Goal: Information Seeking & Learning: Learn about a topic

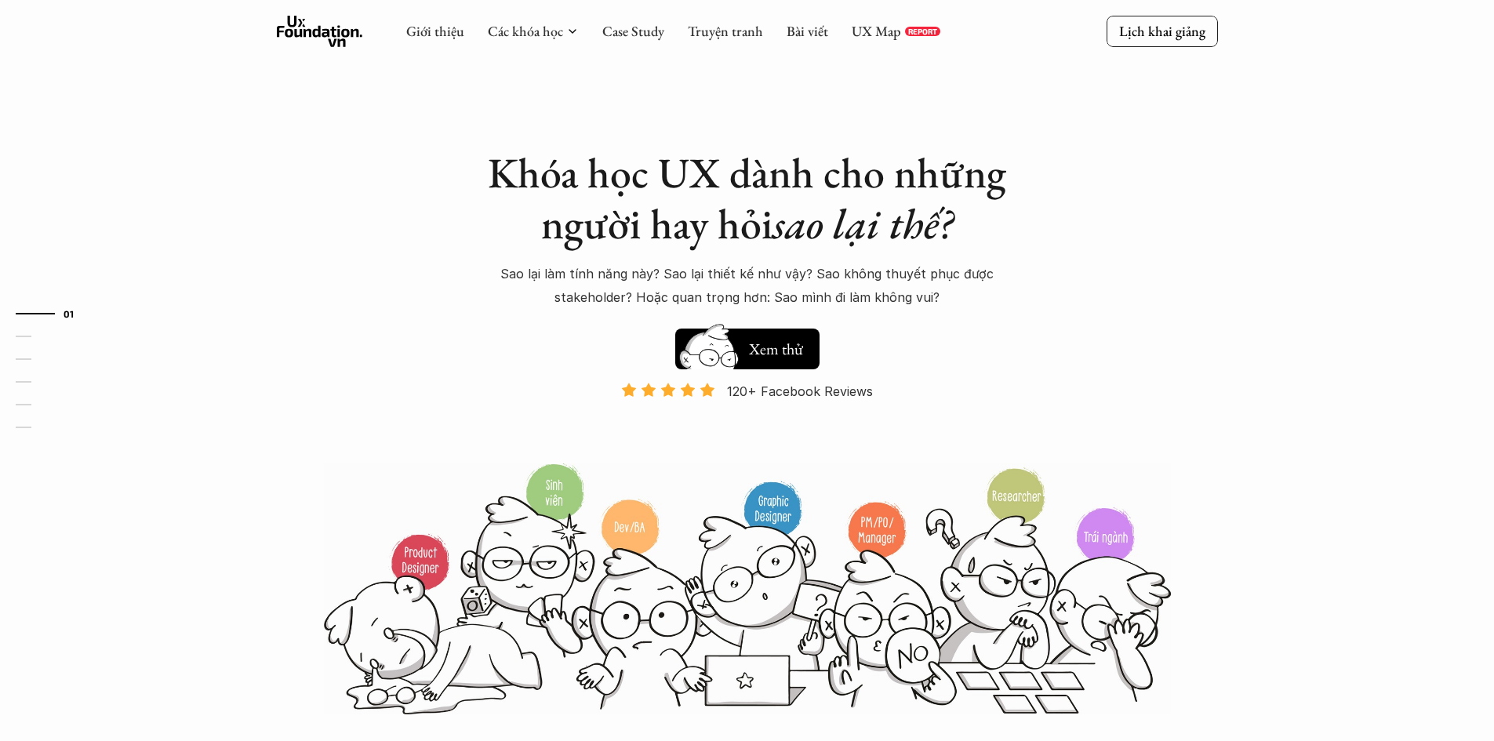
scroll to position [1, 0]
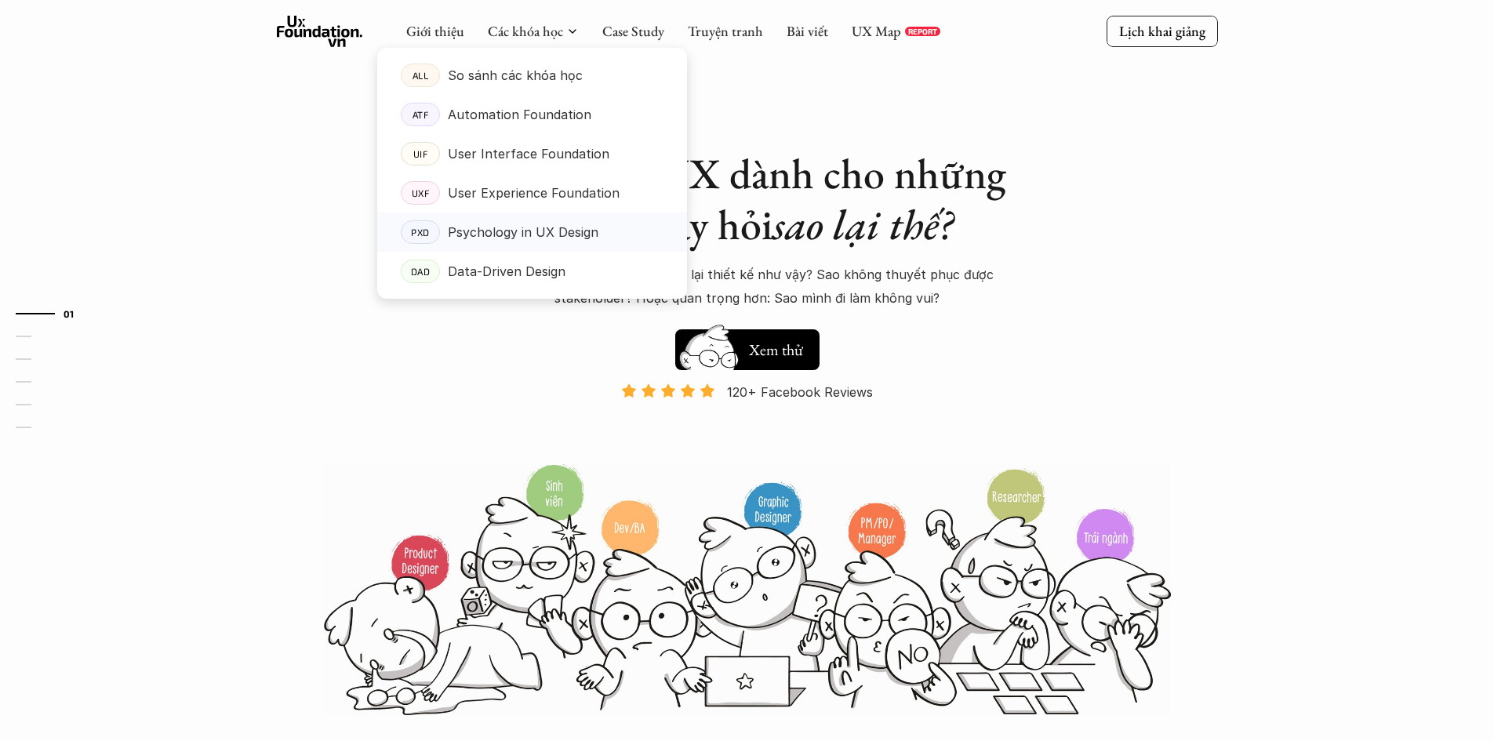
click at [590, 230] on p "Psychology in UX Design" at bounding box center [523, 232] width 151 height 24
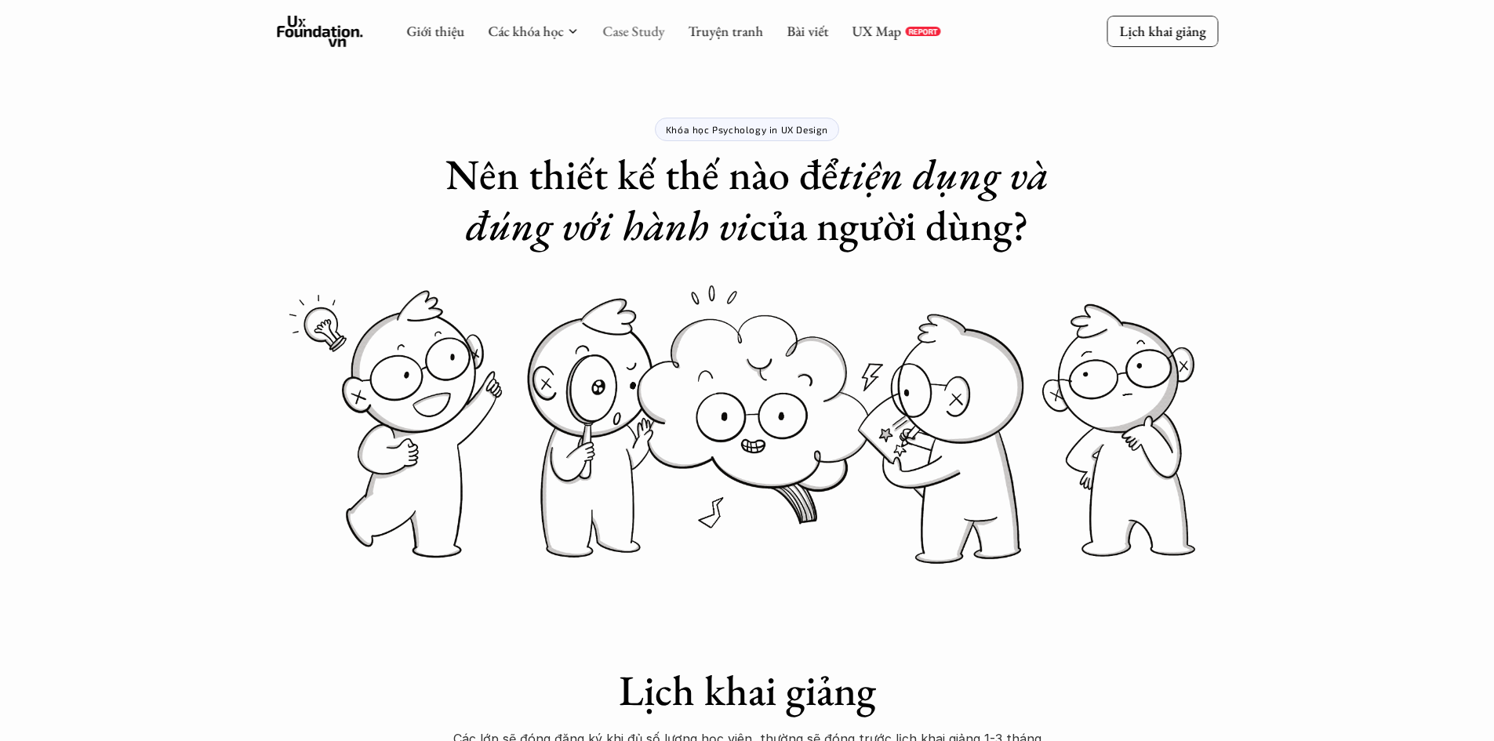
click at [658, 31] on link "Case Study" at bounding box center [633, 31] width 62 height 18
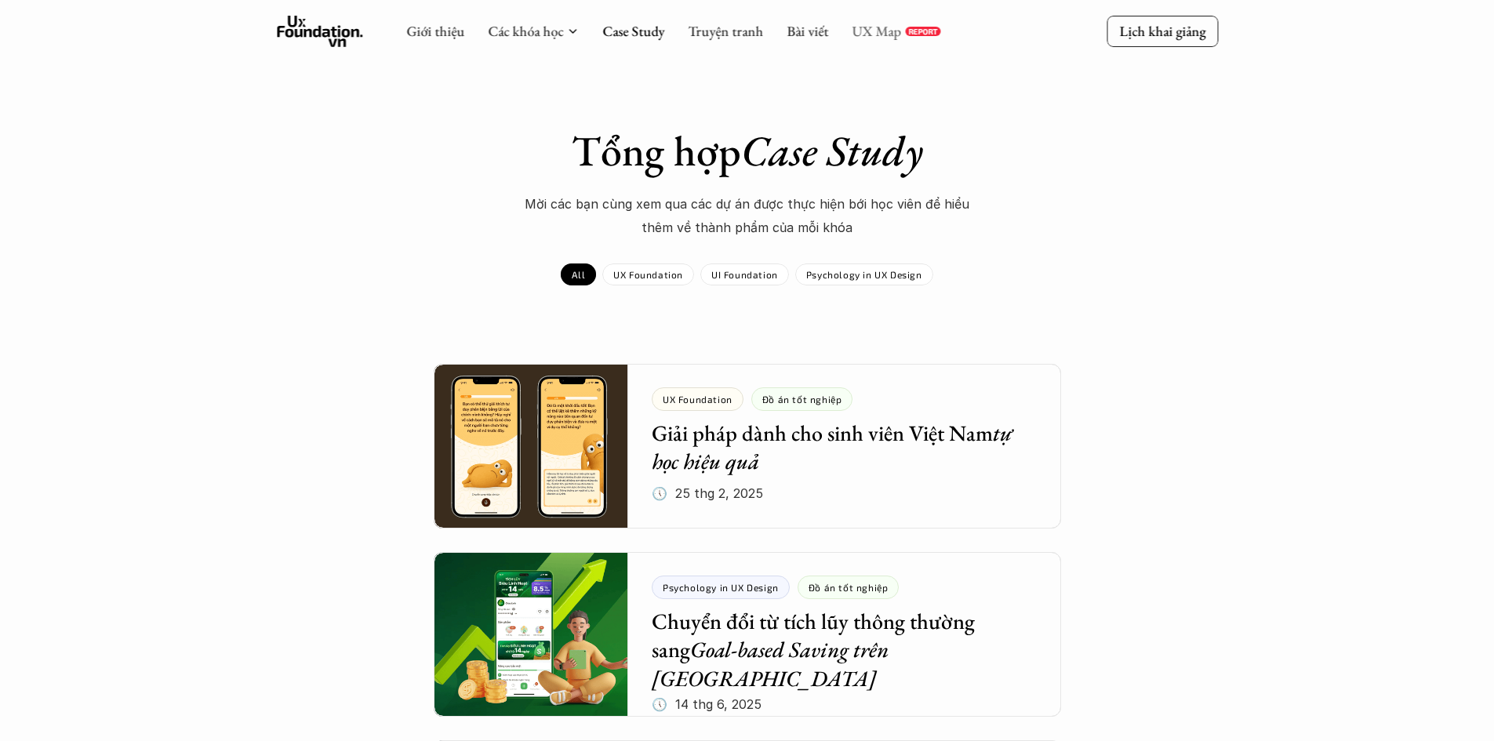
click at [884, 34] on link "UX Map" at bounding box center [876, 31] width 49 height 18
click at [797, 28] on link "Bài viết" at bounding box center [808, 31] width 42 height 18
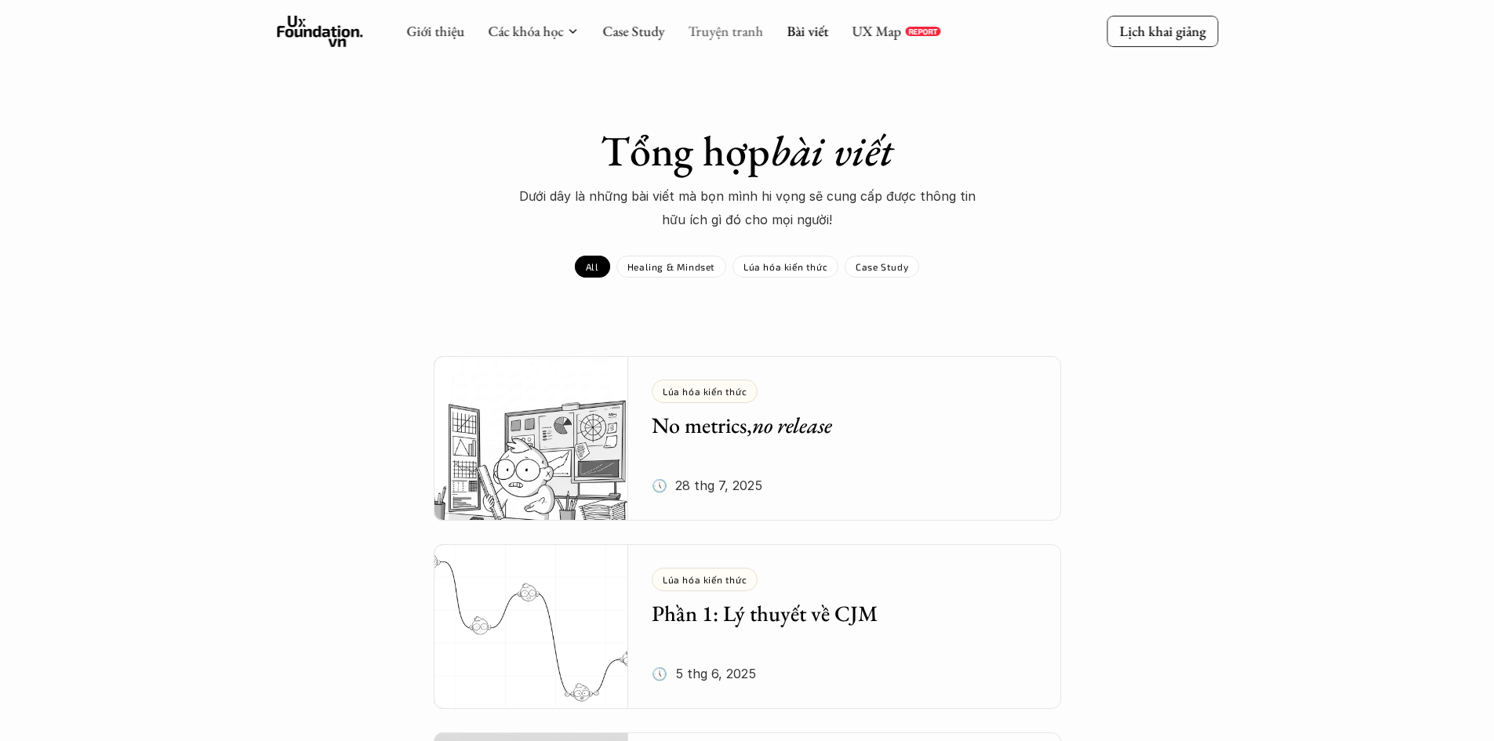
click at [740, 30] on link "Truyện tranh" at bounding box center [725, 31] width 75 height 18
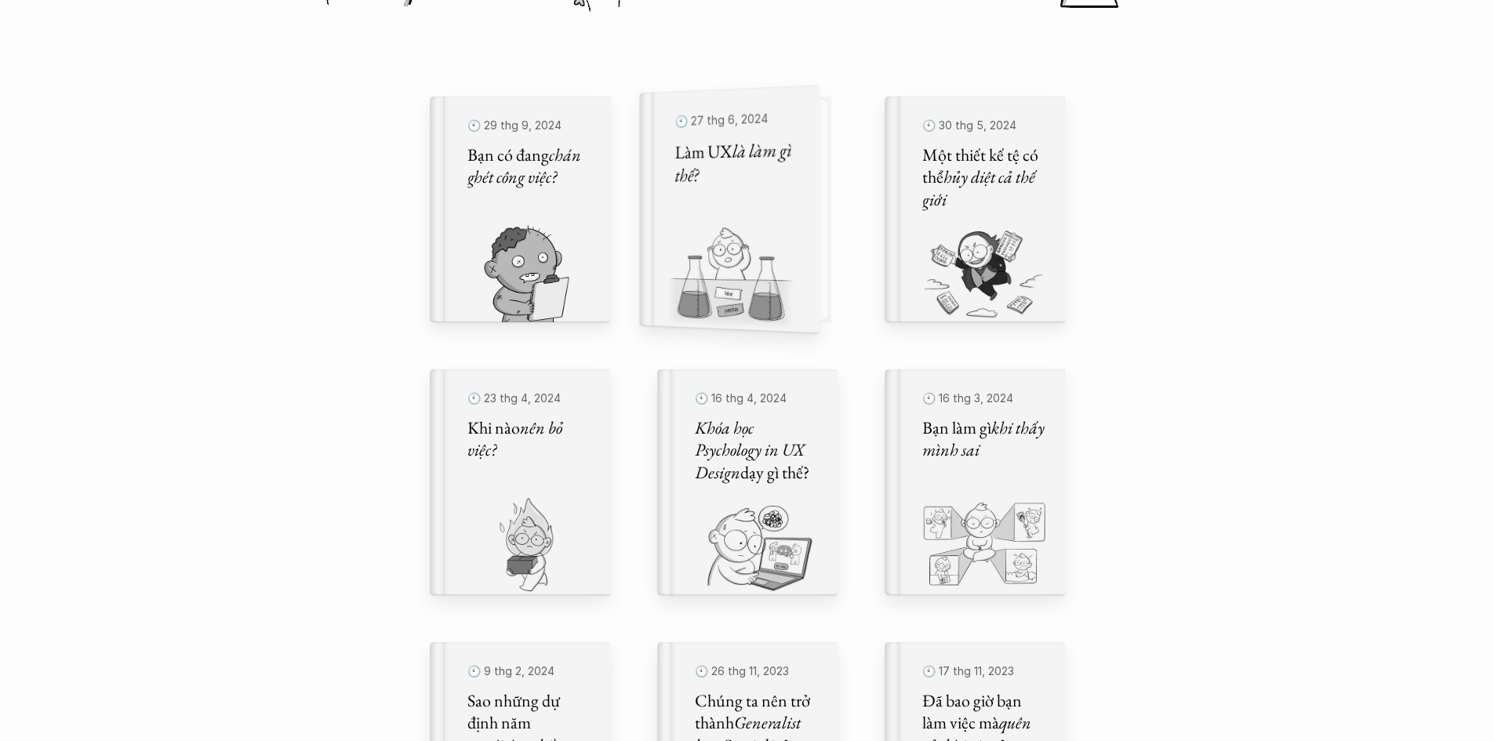
scroll to position [493, 0]
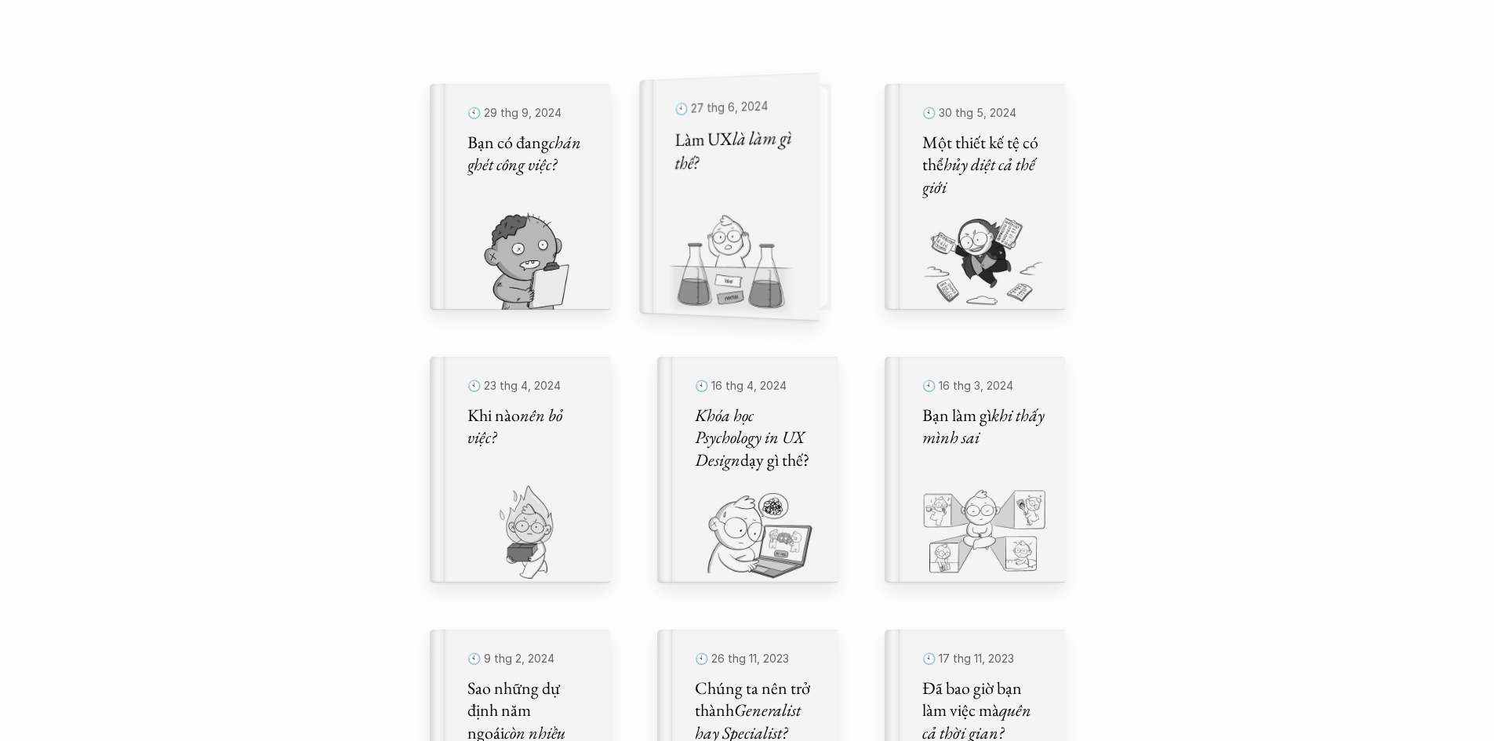
click at [745, 218] on img at bounding box center [719, 267] width 161 height 108
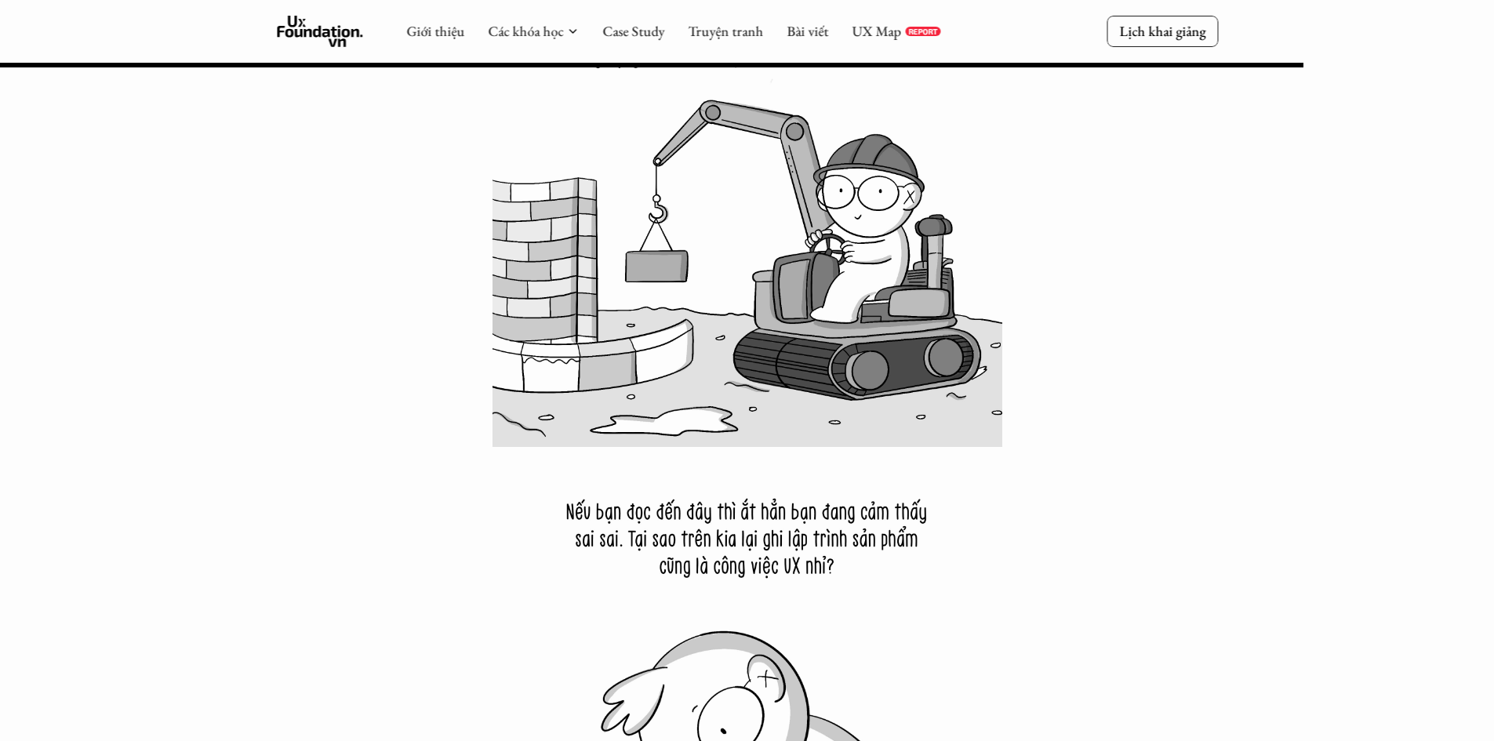
scroll to position [14994, 0]
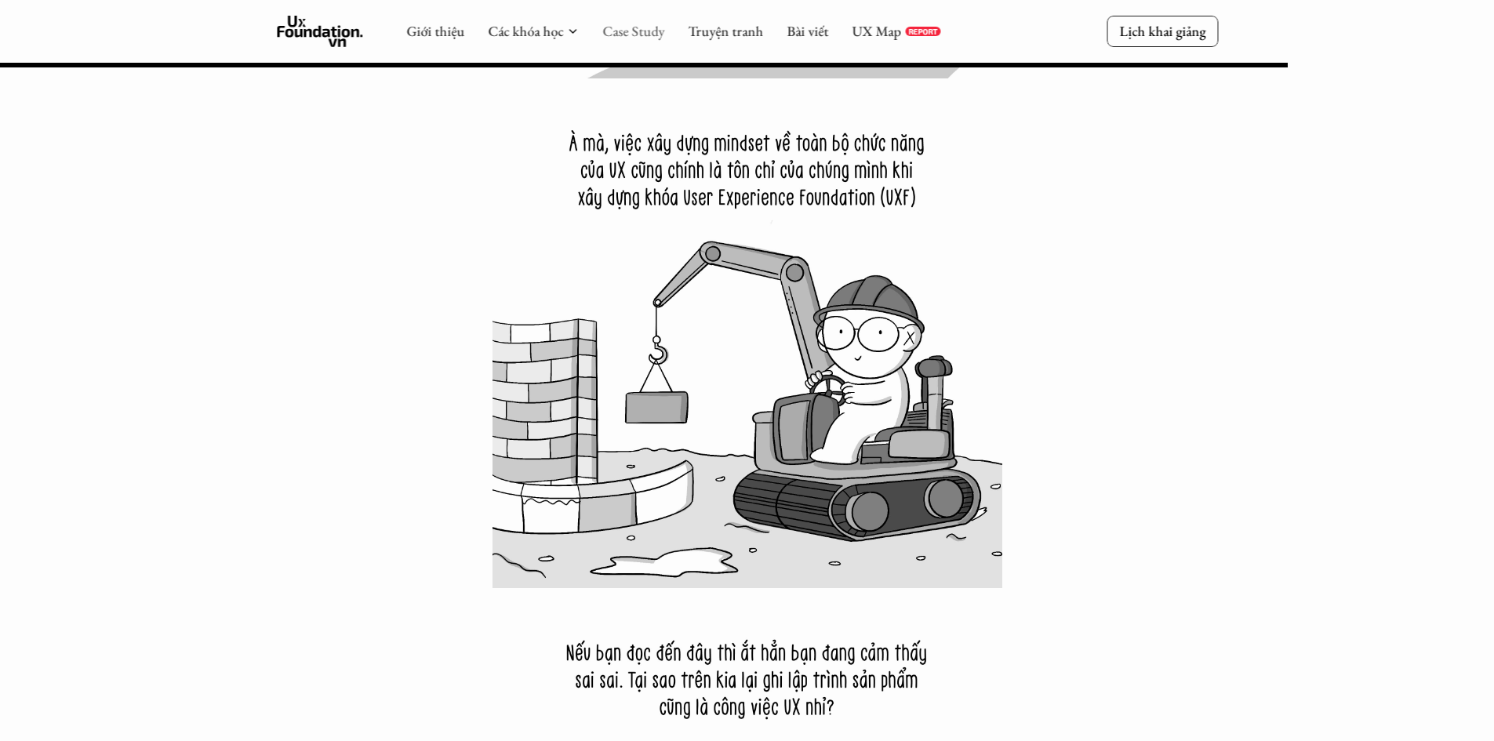
click at [612, 35] on link "Case Study" at bounding box center [633, 31] width 62 height 18
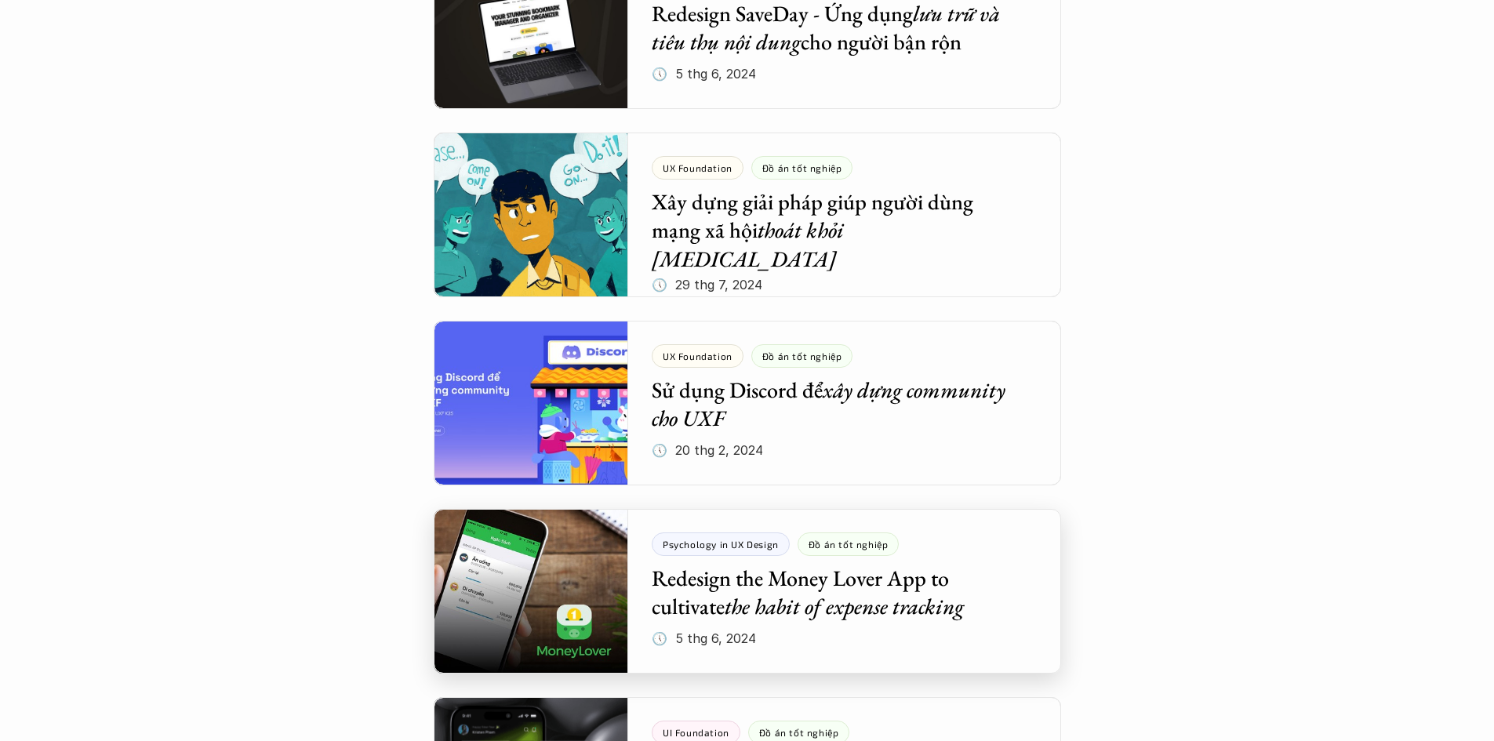
scroll to position [1738, 0]
click at [902, 569] on div at bounding box center [748, 590] width 628 height 165
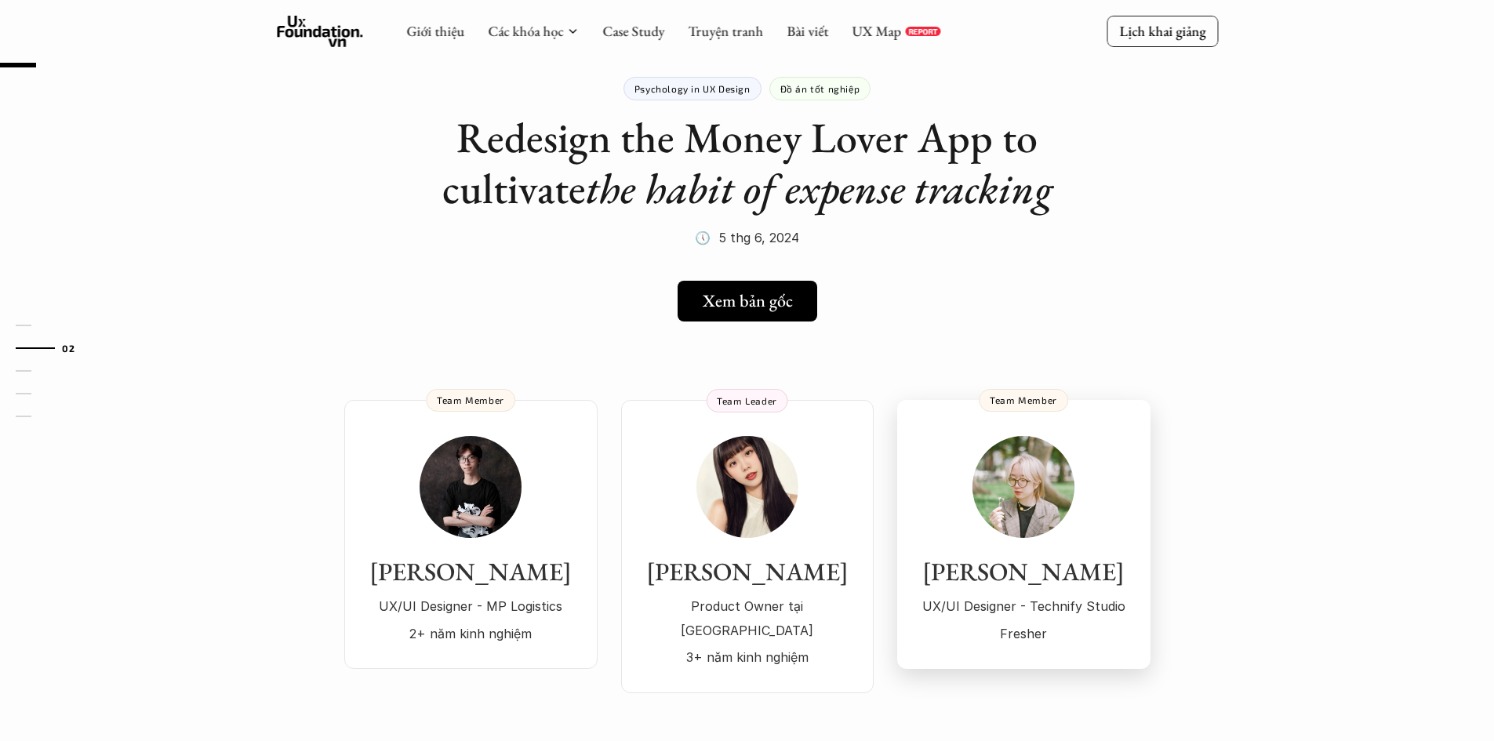
scroll to position [40, 0]
click at [783, 311] on h5 "Xem bản gốc" at bounding box center [742, 302] width 90 height 20
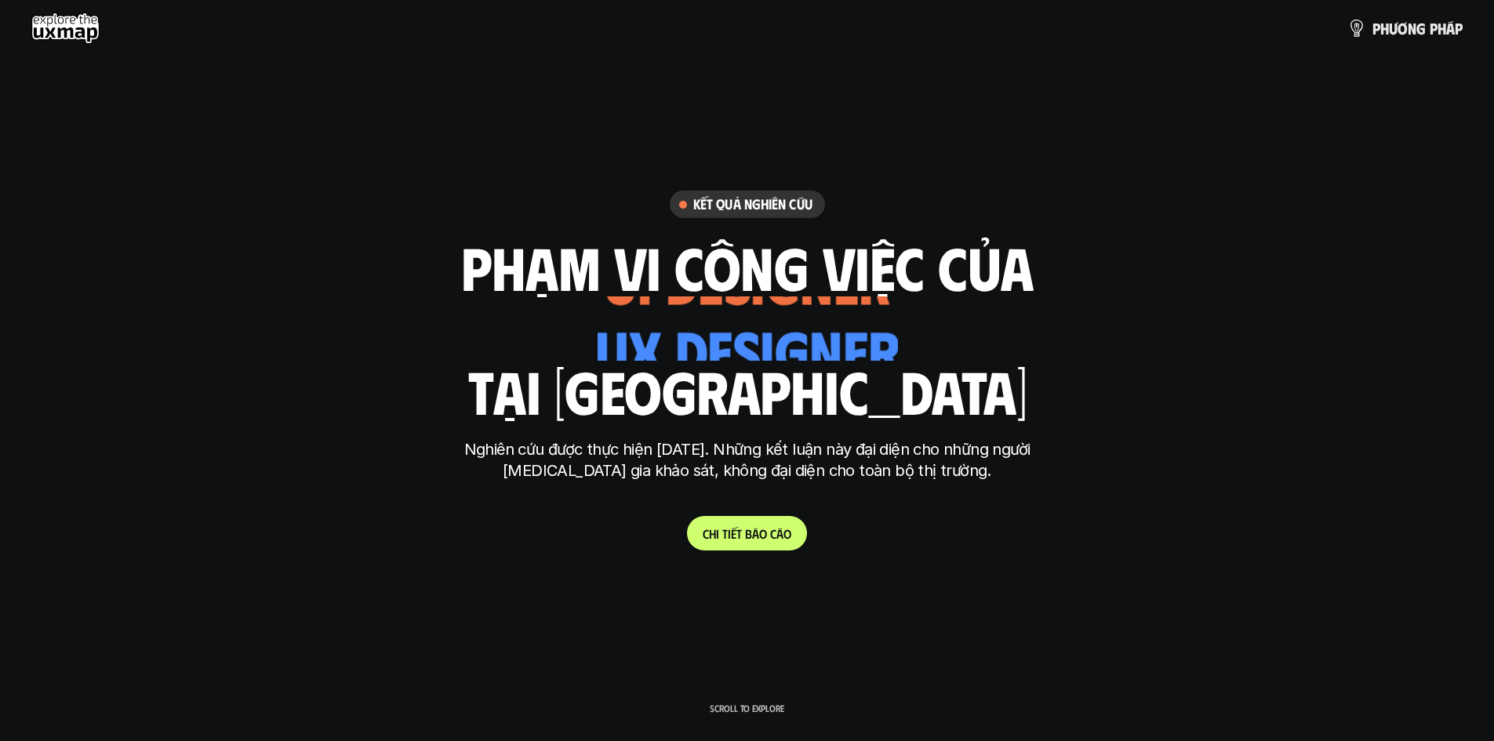
click at [761, 546] on link "C h i t i ế t b á o c á o" at bounding box center [747, 533] width 120 height 35
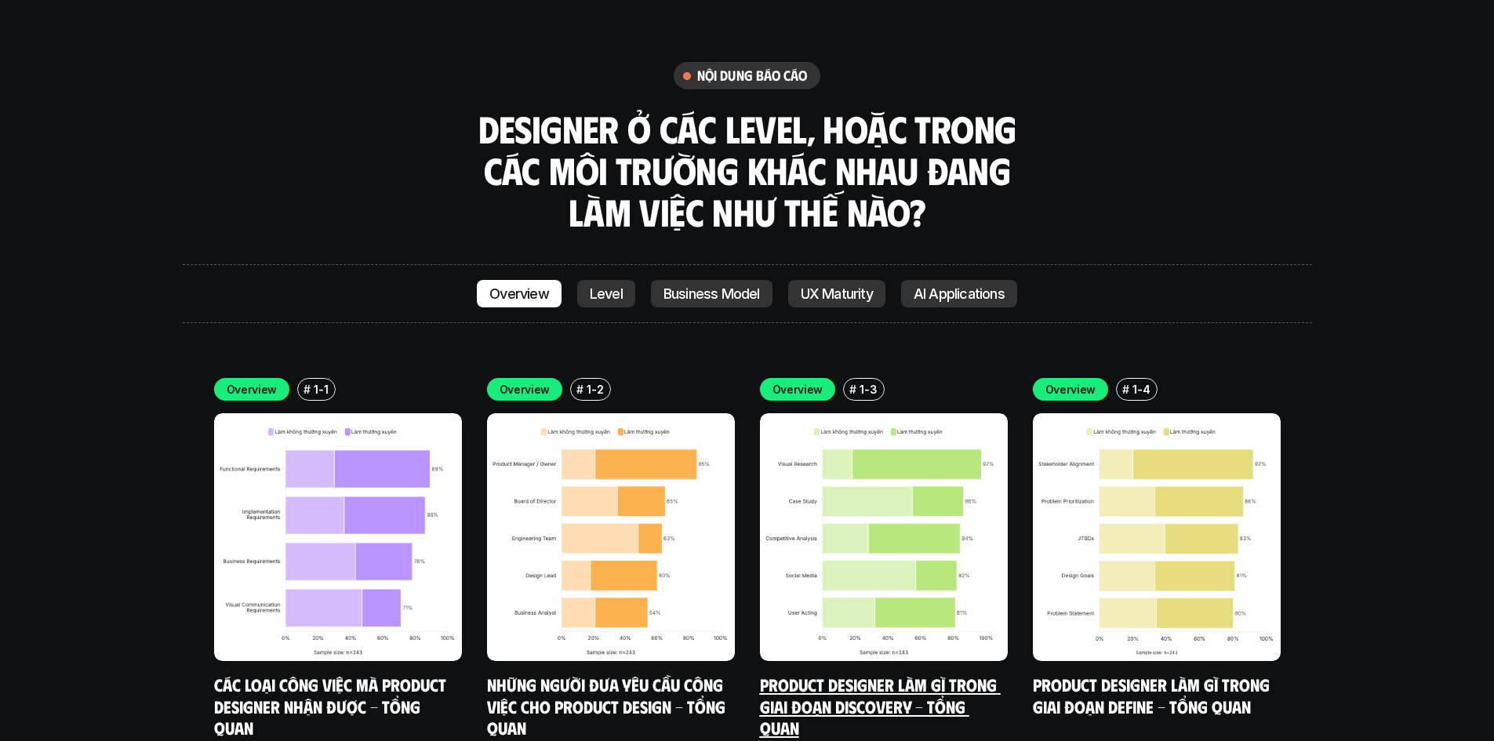
scroll to position [5417, 0]
